Goal: Information Seeking & Learning: Understand process/instructions

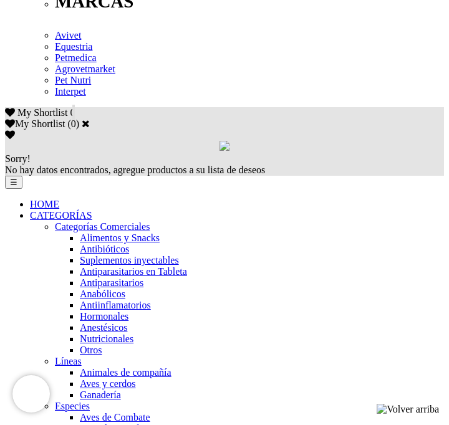
scroll to position [767, 0]
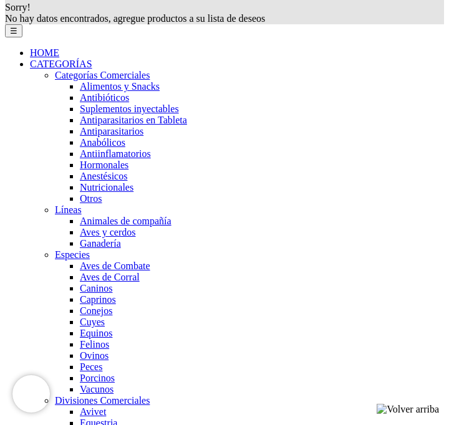
scroll to position [1027, 0]
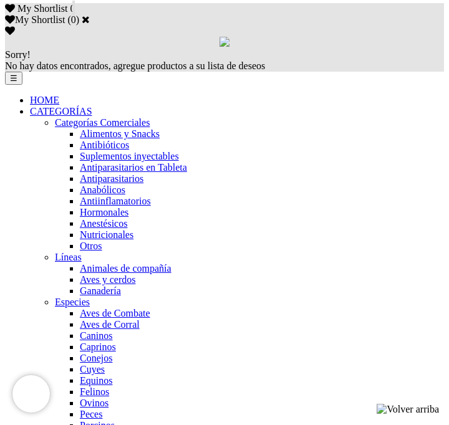
scroll to position [858, 0]
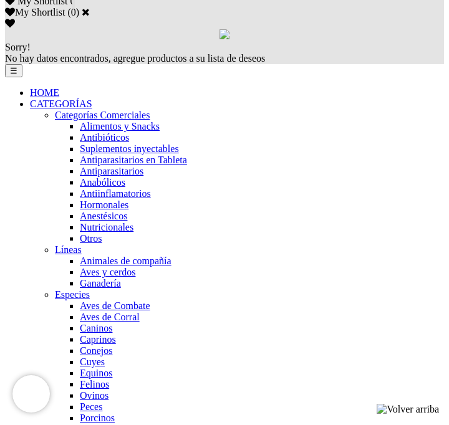
scroll to position [992, 0]
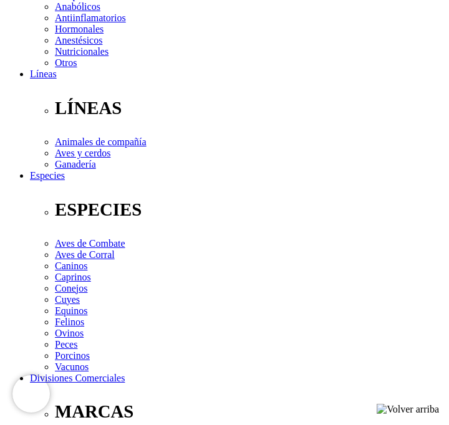
scroll to position [0, 0]
